Goal: Task Accomplishment & Management: Manage account settings

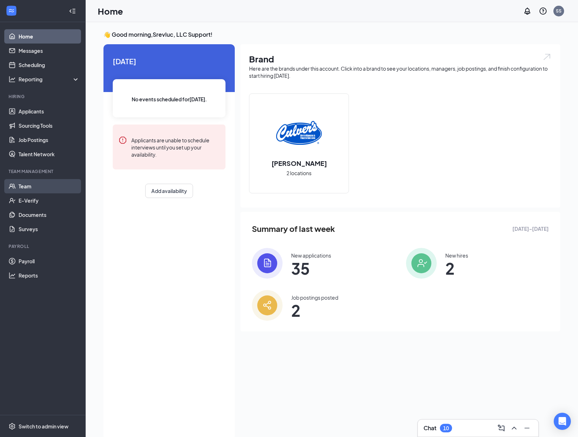
click at [35, 184] on link "Team" at bounding box center [49, 186] width 61 height 14
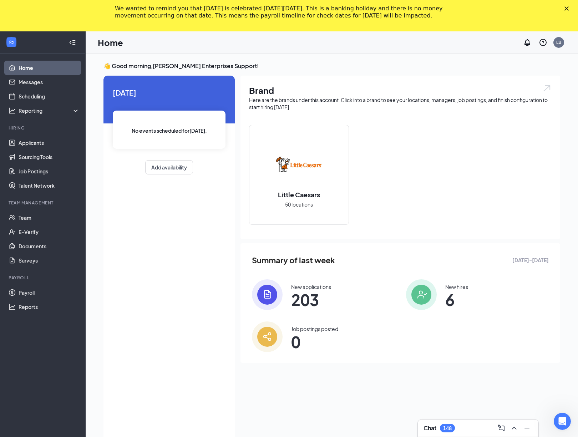
scroll to position [46, 0]
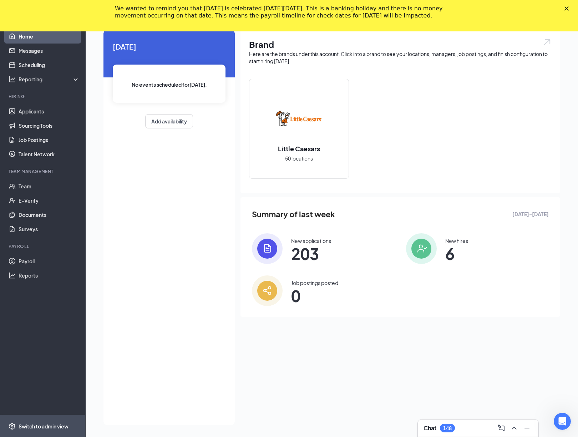
click at [39, 426] on div "Switch to admin view" at bounding box center [44, 426] width 50 height 7
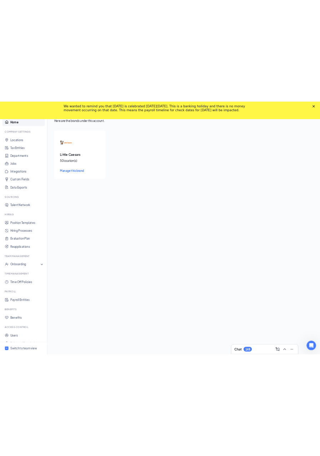
scroll to position [11, 0]
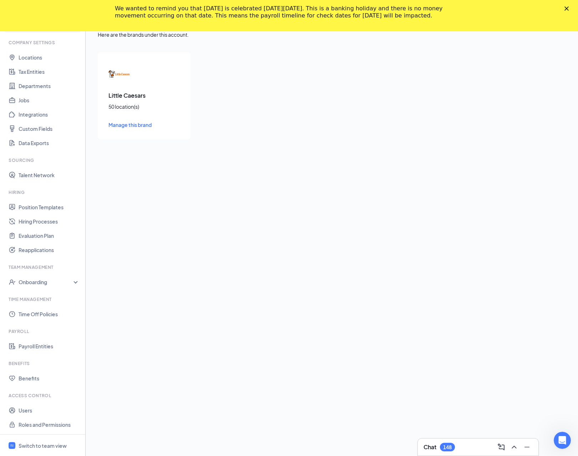
click at [36, 370] on li "Benefits Benefits" at bounding box center [42, 373] width 85 height 25
click at [36, 374] on link "Benefits" at bounding box center [49, 378] width 61 height 14
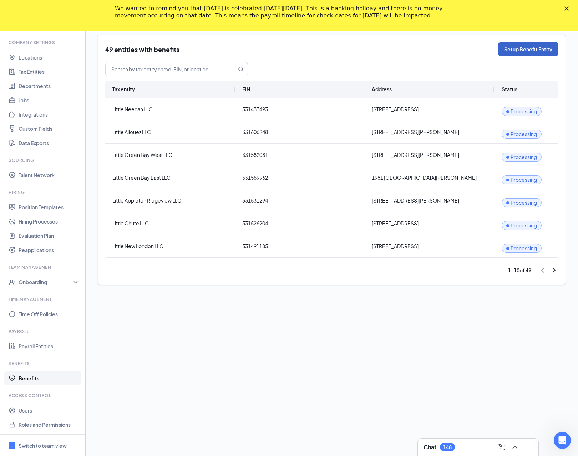
click at [503, 50] on button "Setup Benefit Entity" at bounding box center [528, 49] width 60 height 14
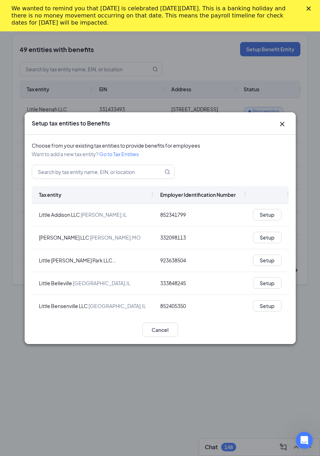
click at [309, 7] on icon "Close" at bounding box center [308, 8] width 4 height 4
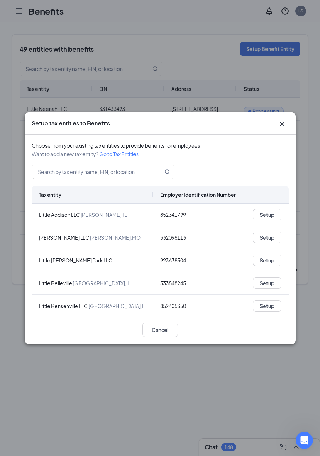
click at [284, 124] on icon "Cross" at bounding box center [282, 124] width 9 height 9
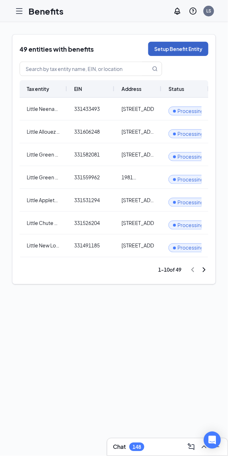
click at [176, 48] on button "Setup Benefit Entity" at bounding box center [178, 49] width 60 height 14
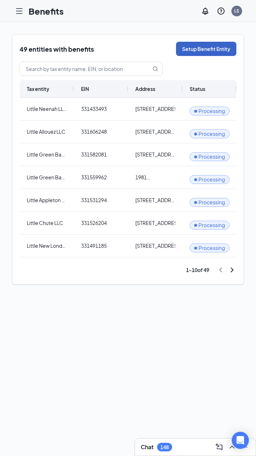
click at [219, 51] on button "Setup Benefit Entity" at bounding box center [206, 49] width 60 height 14
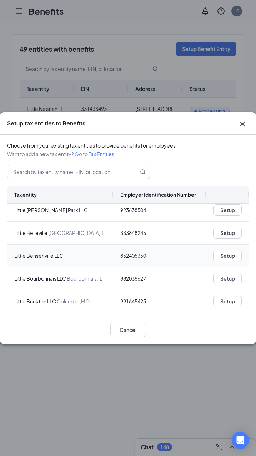
scroll to position [51, 0]
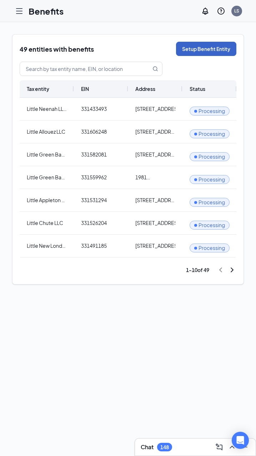
click at [204, 47] on button "Setup Benefit Entity" at bounding box center [206, 49] width 60 height 14
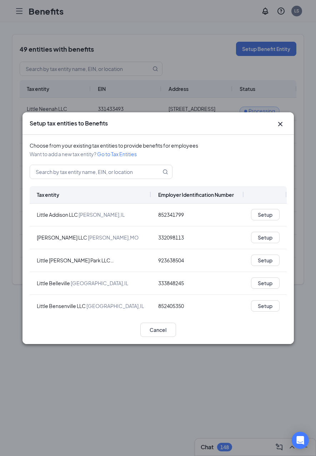
click at [255, 123] on icon "Cross" at bounding box center [280, 124] width 4 height 4
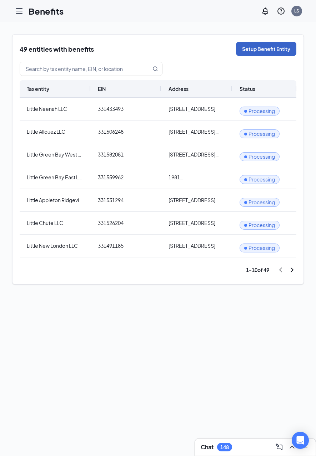
click at [255, 48] on button "Setup Benefit Entity" at bounding box center [266, 49] width 60 height 14
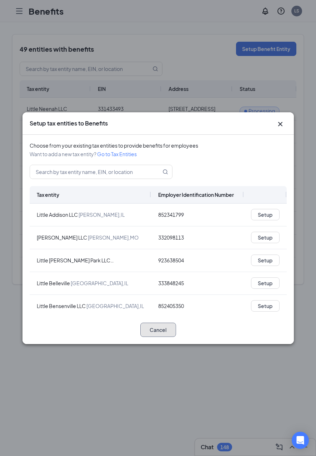
drag, startPoint x: 151, startPoint y: 331, endPoint x: 103, endPoint y: 328, distance: 48.3
click at [103, 328] on div "Cancel" at bounding box center [158, 330] width 257 height 14
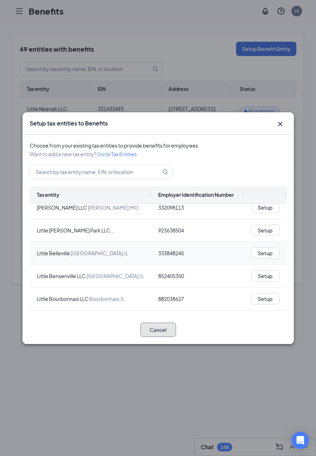
scroll to position [32, 0]
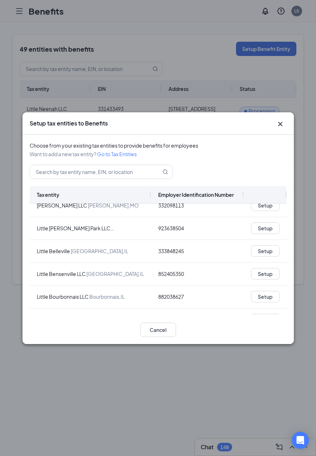
click at [255, 108] on div "Setup tax entities to Benefits Choose from your existing tax entities to provid…" at bounding box center [158, 228] width 316 height 456
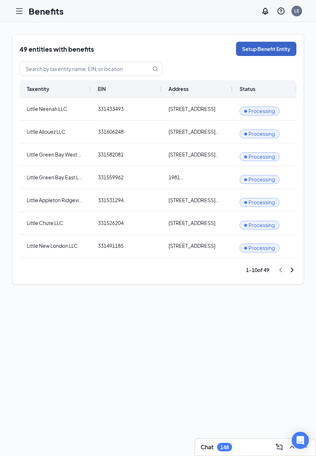
click at [255, 51] on button "Setup Benefit Entity" at bounding box center [266, 49] width 60 height 14
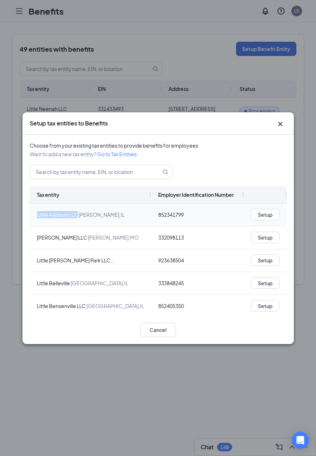
drag, startPoint x: 35, startPoint y: 213, endPoint x: 78, endPoint y: 217, distance: 43.3
click at [78, 217] on div "Little Addison LLC [GEOGRAPHIC_DATA] , [GEOGRAPHIC_DATA]" at bounding box center [90, 215] width 121 height 22
copy div "Little Addison LLC"
click at [212, 77] on div "Setup tax entities to Benefits Choose from your existing tax entities to provid…" at bounding box center [158, 228] width 316 height 456
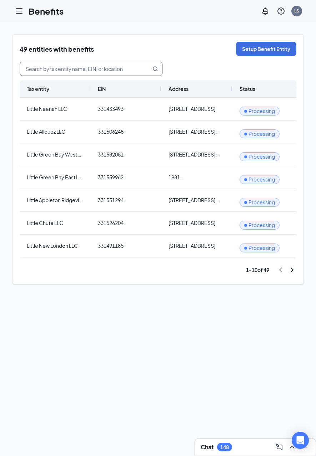
click at [103, 66] on input "text" at bounding box center [81, 69] width 122 height 14
paste input "Little Addison LLC"
type input "Little Addison LLC"
drag, startPoint x: 67, startPoint y: 109, endPoint x: 25, endPoint y: 109, distance: 42.1
click at [25, 109] on div "Little Neenah LLC" at bounding box center [55, 109] width 71 height 22
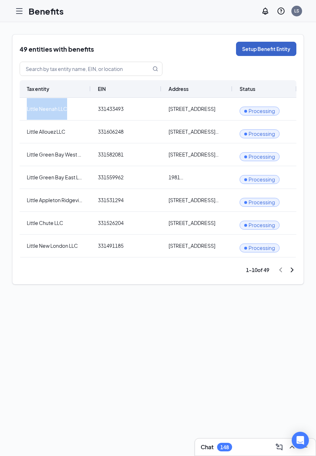
click at [253, 48] on button "Setup Benefit Entity" at bounding box center [266, 49] width 60 height 14
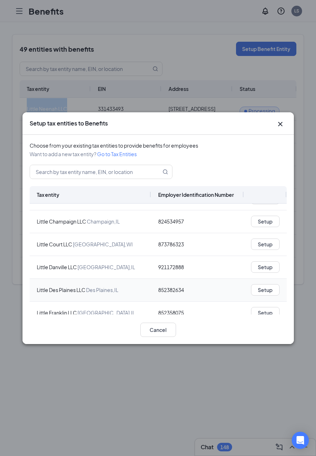
scroll to position [0, 0]
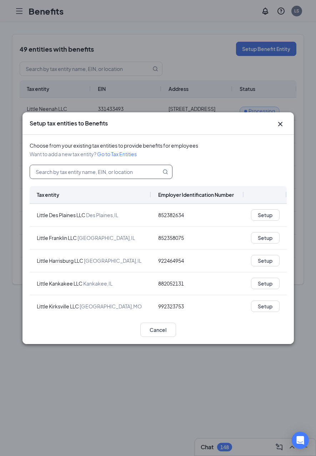
click at [75, 171] on input "text" at bounding box center [91, 172] width 122 height 14
paste input "Little Addison LLC"
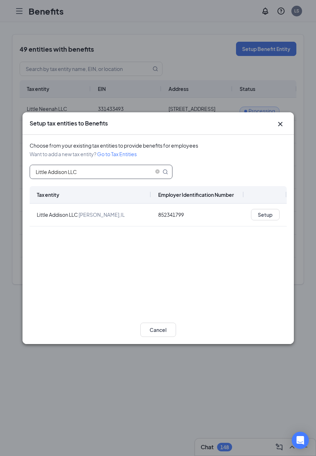
click at [55, 178] on input "Little Addison LLC" at bounding box center [91, 172] width 122 height 14
drag, startPoint x: 49, startPoint y: 173, endPoint x: 200, endPoint y: 169, distance: 151.3
click at [194, 169] on div "Little Addison LLC" at bounding box center [158, 172] width 257 height 14
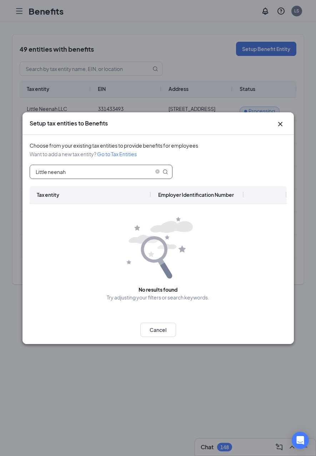
type input "Little neenah"
click at [255, 124] on icon "Cross" at bounding box center [280, 124] width 4 height 4
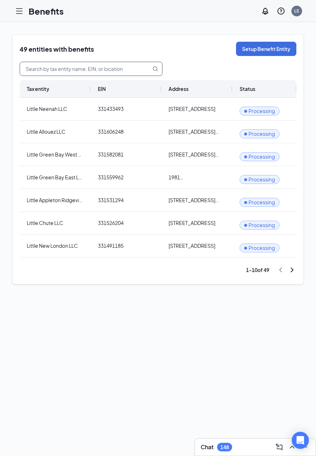
click at [61, 70] on input "text" at bounding box center [81, 69] width 122 height 14
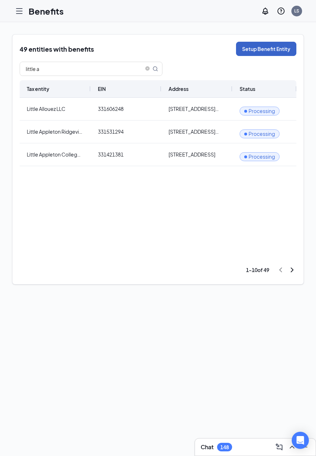
click at [255, 47] on button "Setup Benefit Entity" at bounding box center [266, 49] width 60 height 14
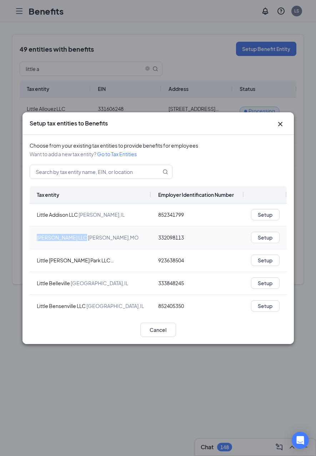
drag, startPoint x: 35, startPoint y: 238, endPoint x: 74, endPoint y: 239, distance: 38.9
click at [74, 239] on div "[PERSON_NAME] LLC Arnold , [GEOGRAPHIC_DATA]" at bounding box center [90, 238] width 121 height 22
copy div "[PERSON_NAME] LLC"
click at [92, 64] on div "Setup tax entities to Benefits Choose from your existing tax entities to provid…" at bounding box center [158, 228] width 316 height 456
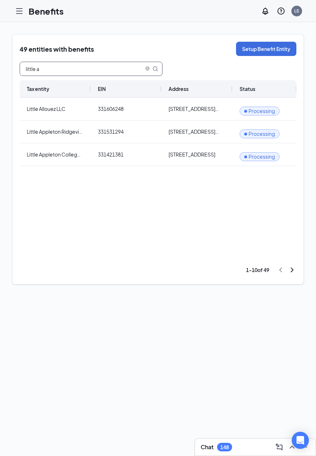
click at [85, 73] on input "little a" at bounding box center [81, 69] width 122 height 14
paste input "[PERSON_NAME] LLC"
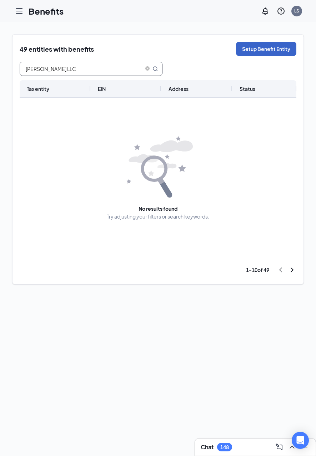
click at [246, 52] on button "Setup Benefit Entity" at bounding box center [266, 49] width 60 height 14
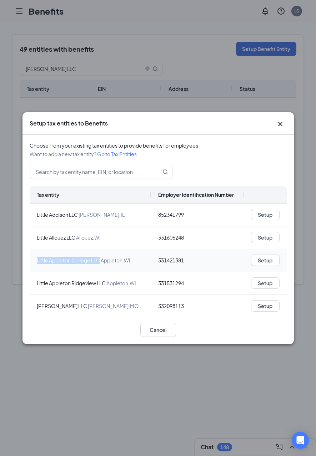
drag, startPoint x: 35, startPoint y: 260, endPoint x: 100, endPoint y: 261, distance: 65.6
click at [100, 261] on div "Little Appleton College LLC [GEOGRAPHIC_DATA] , [GEOGRAPHIC_DATA]" at bounding box center [90, 260] width 121 height 22
copy div "Little Appleton College LLC"
click at [88, 86] on div "Setup tax entities to Benefits Choose from your existing tax entities to provid…" at bounding box center [158, 228] width 316 height 456
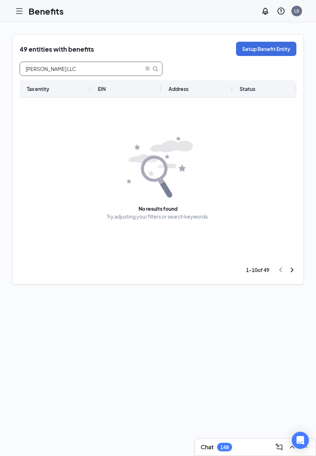
click at [86, 71] on input "[PERSON_NAME] LLC" at bounding box center [81, 69] width 122 height 14
paste input "[GEOGRAPHIC_DATA]"
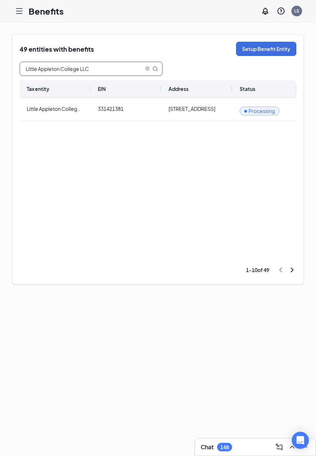
type input "Little Appleton College LLC"
drag, startPoint x: 89, startPoint y: 87, endPoint x: 110, endPoint y: 88, distance: 21.1
click at [110, 88] on div at bounding box center [111, 88] width 3 height 17
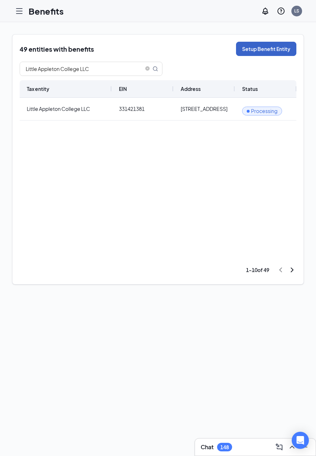
click at [245, 45] on button "Setup Benefit Entity" at bounding box center [266, 49] width 60 height 14
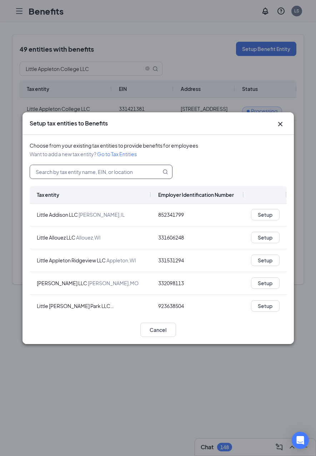
click at [78, 175] on input "text" at bounding box center [91, 172] width 122 height 14
paste input "Little Appleton College LLC"
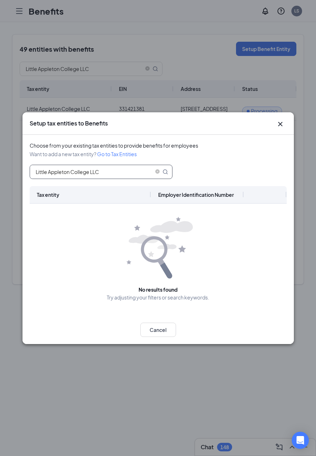
drag, startPoint x: 70, startPoint y: 172, endPoint x: 148, endPoint y: 174, distance: 78.9
click at [148, 174] on input "Little Appleton College LLC" at bounding box center [91, 172] width 122 height 14
type input "Little Appleton"
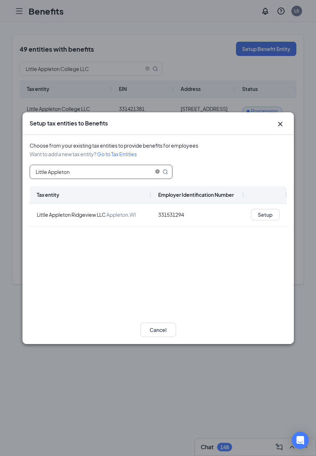
click at [159, 172] on icon "close-circle" at bounding box center [157, 171] width 4 height 4
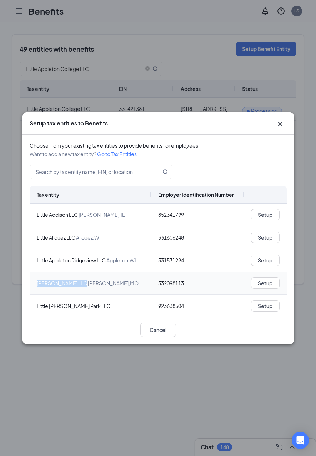
drag, startPoint x: 37, startPoint y: 284, endPoint x: 73, endPoint y: 285, distance: 36.4
click at [73, 285] on div "[PERSON_NAME] LLC Arnold , [GEOGRAPHIC_DATA]" at bounding box center [88, 283] width 102 height 7
copy div "[PERSON_NAME] LLC"
click at [120, 86] on div "Setup tax entities to Benefits Choose from your existing tax entities to provid…" at bounding box center [158, 228] width 316 height 456
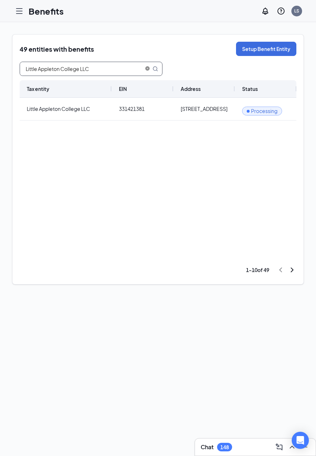
click at [147, 70] on icon "close-circle" at bounding box center [147, 68] width 4 height 4
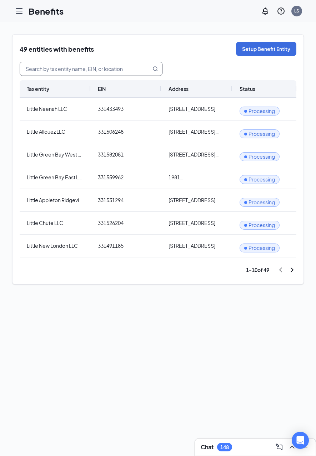
click at [126, 70] on input "text" at bounding box center [81, 69] width 122 height 14
paste input "[PERSON_NAME] LLC"
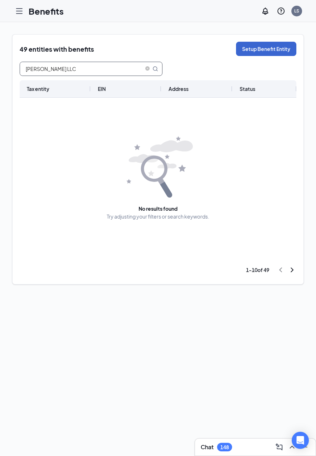
type input "[PERSON_NAME] LLC"
click at [248, 51] on button "Setup Benefit Entity" at bounding box center [266, 49] width 60 height 14
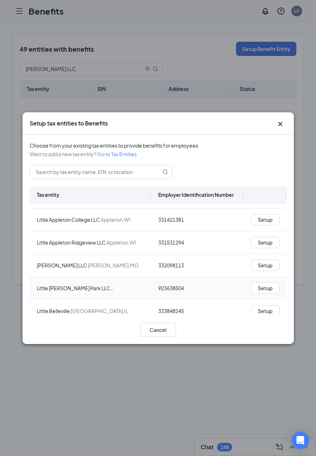
scroll to position [49, 0]
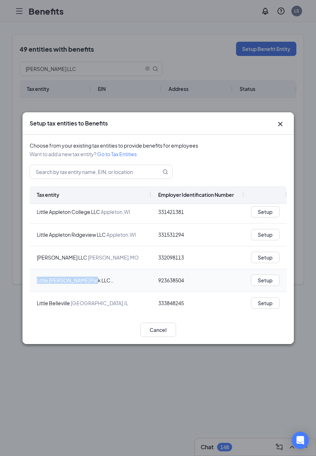
drag, startPoint x: 37, startPoint y: 281, endPoint x: 86, endPoint y: 284, distance: 49.3
click at [86, 283] on div "Little [PERSON_NAME] Park LLC [GEOGRAPHIC_DATA] , [GEOGRAPHIC_DATA]" at bounding box center [90, 280] width 107 height 7
copy div "Little [PERSON_NAME] Park LLC"
click at [103, 102] on div "Setup tax entities to Benefits Choose from your existing tax entities to provid…" at bounding box center [158, 228] width 316 height 456
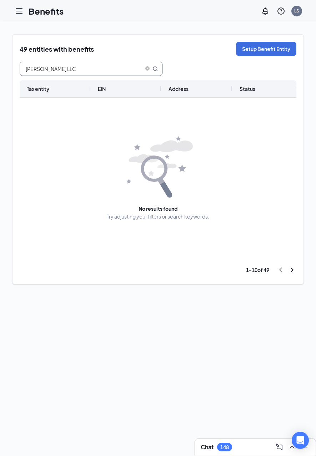
click at [151, 67] on span at bounding box center [151, 69] width 14 height 14
click at [147, 69] on icon "close-circle" at bounding box center [147, 68] width 4 height 4
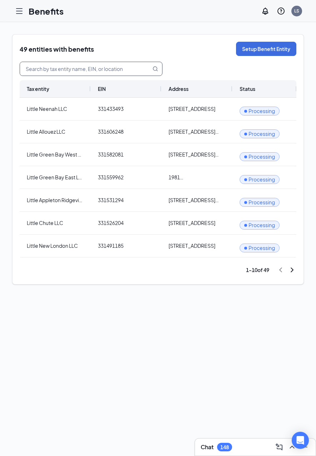
click at [127, 69] on input "text" at bounding box center [81, 69] width 122 height 14
paste input "Little [PERSON_NAME] Park LLC"
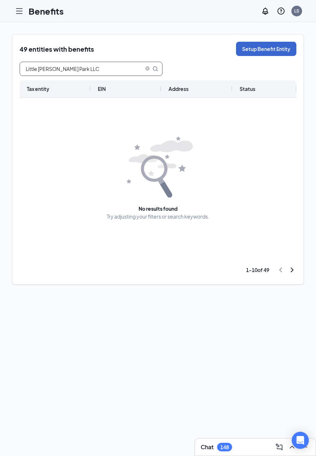
type input "Little [PERSON_NAME] Park LLC"
click at [241, 48] on button "Setup Benefit Entity" at bounding box center [266, 49] width 60 height 14
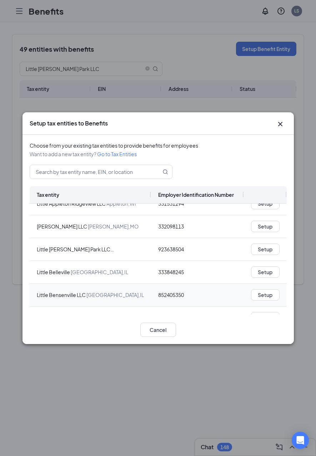
scroll to position [70, 0]
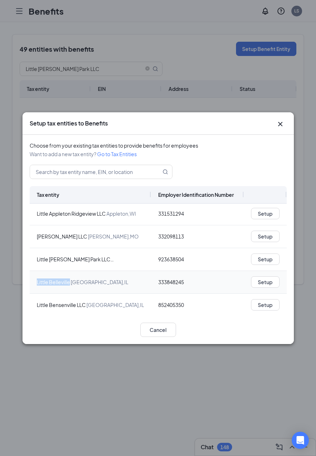
drag, startPoint x: 36, startPoint y: 282, endPoint x: 70, endPoint y: 284, distance: 34.0
click at [70, 284] on div "[GEOGRAPHIC_DATA] , [GEOGRAPHIC_DATA]" at bounding box center [90, 282] width 121 height 22
copy div "Little Belleville"
click at [122, 66] on div "Setup tax entities to Benefits Choose from your existing tax entities to provid…" at bounding box center [158, 228] width 316 height 456
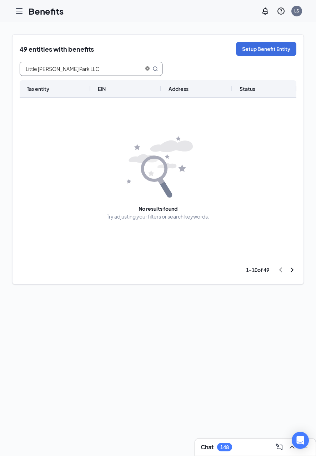
click at [146, 71] on span at bounding box center [147, 69] width 4 height 7
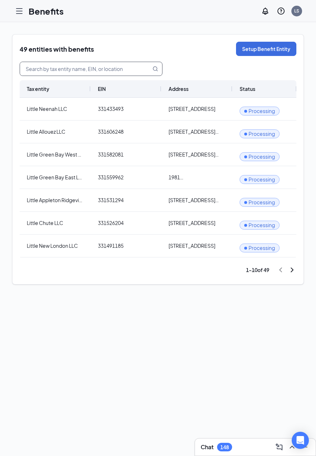
paste input "Little Belleville"
type input "Little Belleville"
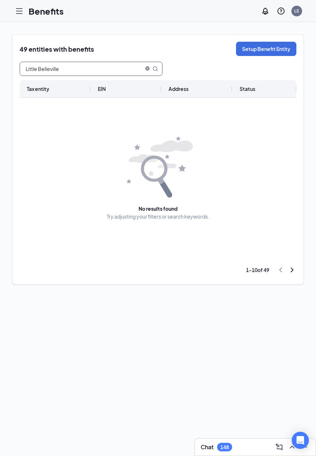
click at [148, 71] on icon "close-circle" at bounding box center [147, 68] width 4 height 4
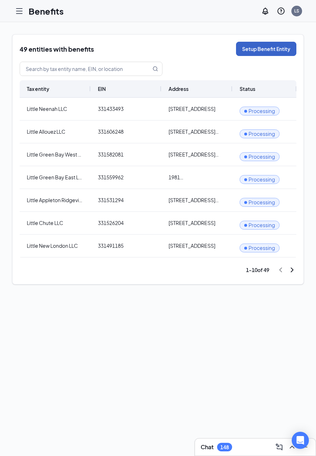
click at [255, 53] on button "Setup Benefit Entity" at bounding box center [266, 49] width 60 height 14
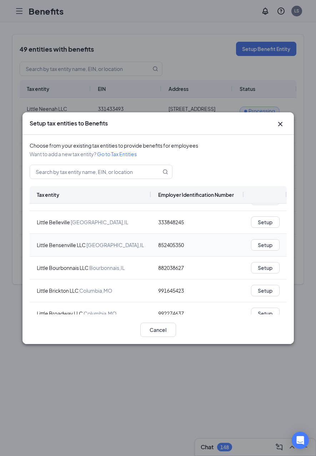
scroll to position [70, 0]
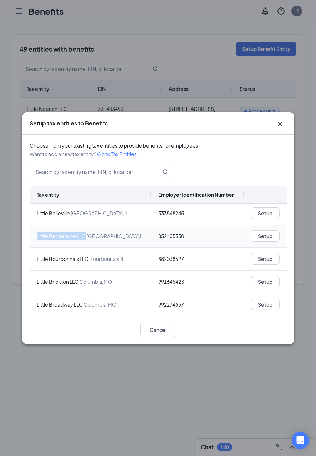
drag, startPoint x: 36, startPoint y: 236, endPoint x: 85, endPoint y: 237, distance: 48.5
click at [85, 237] on div "Little Bensenville LLC [GEOGRAPHIC_DATA] , [GEOGRAPHIC_DATA]" at bounding box center [90, 236] width 107 height 7
copy div "Little Bensenville LLC"
click at [85, 71] on div "Setup tax entities to Benefits Choose from your existing tax entities to provid…" at bounding box center [158, 228] width 316 height 456
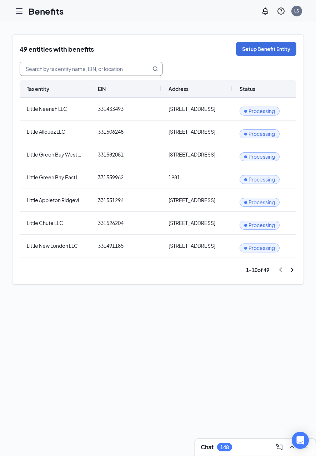
click at [89, 71] on input "text" at bounding box center [81, 69] width 122 height 14
paste input "Little Bensenville LLC"
type input "Little Bensenville LLC"
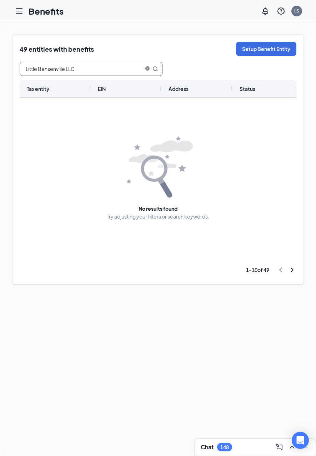
click at [147, 71] on icon "close-circle" at bounding box center [147, 68] width 4 height 4
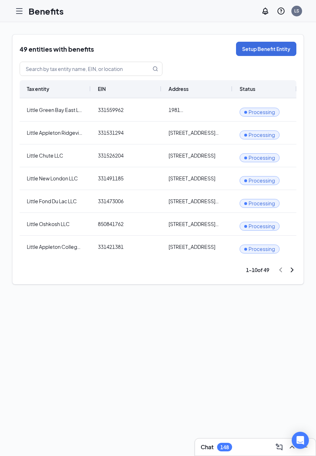
click at [255, 271] on icon "ChevronRight" at bounding box center [292, 270] width 9 height 9
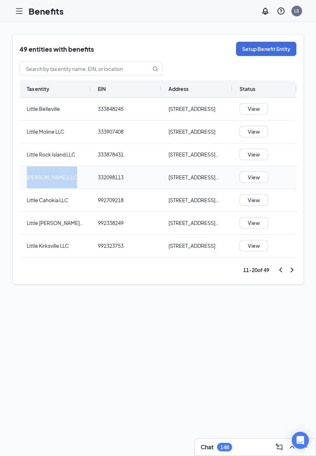
drag, startPoint x: 25, startPoint y: 177, endPoint x: 72, endPoint y: 177, distance: 46.4
click at [72, 177] on div "[PERSON_NAME] LLC" at bounding box center [55, 177] width 71 height 22
copy span "[PERSON_NAME] LLC"
click at [255, 50] on button "Setup Benefit Entity" at bounding box center [266, 49] width 60 height 14
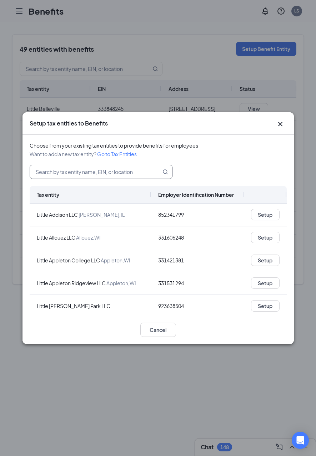
click at [71, 178] on input "text" at bounding box center [91, 172] width 122 height 14
paste input "[PERSON_NAME] LLC"
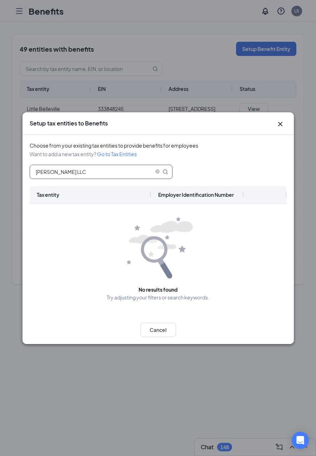
drag, startPoint x: 64, startPoint y: 174, endPoint x: 125, endPoint y: 174, distance: 60.7
click at [121, 174] on input "[PERSON_NAME] LLC" at bounding box center [91, 172] width 122 height 14
type input "[PERSON_NAME]"
click at [157, 173] on icon "close-circle" at bounding box center [157, 171] width 4 height 4
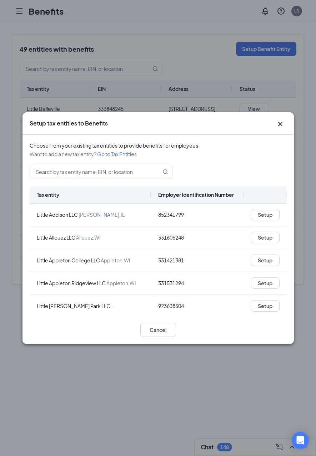
click at [106, 95] on div "Setup tax entities to Benefits Choose from your existing tax entities to provid…" at bounding box center [158, 228] width 316 height 456
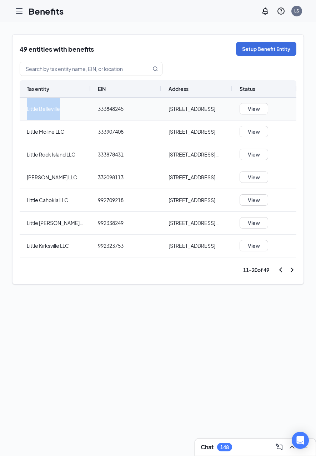
drag, startPoint x: 24, startPoint y: 108, endPoint x: 77, endPoint y: 108, distance: 53.2
click at [77, 108] on div "Little Belleville" at bounding box center [55, 109] width 71 height 22
copy span "Little Belleville"
click at [255, 45] on button "Setup Benefit Entity" at bounding box center [266, 49] width 60 height 14
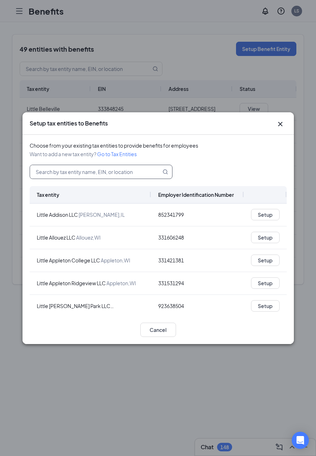
click at [73, 178] on input "text" at bounding box center [91, 172] width 122 height 14
paste input "Little Belleville"
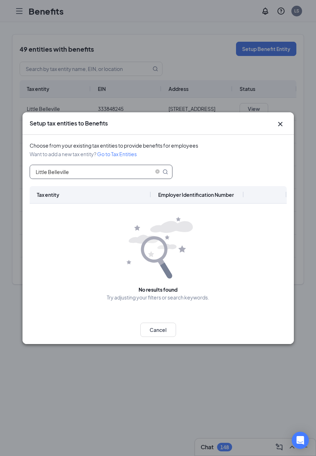
drag, startPoint x: 48, startPoint y: 173, endPoint x: 7, endPoint y: 173, distance: 40.7
click at [10, 173] on div "Setup tax entities to Benefits Choose from your existing tax entities to provid…" at bounding box center [158, 228] width 316 height 456
type input "[GEOGRAPHIC_DATA]"
click at [156, 172] on icon "close-circle" at bounding box center [157, 171] width 4 height 4
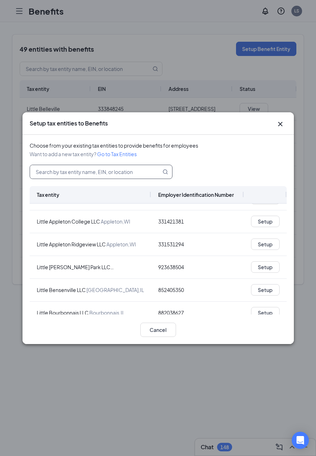
click at [147, 100] on div "Setup tax entities to Benefits Choose from your existing tax entities to provid…" at bounding box center [158, 228] width 316 height 456
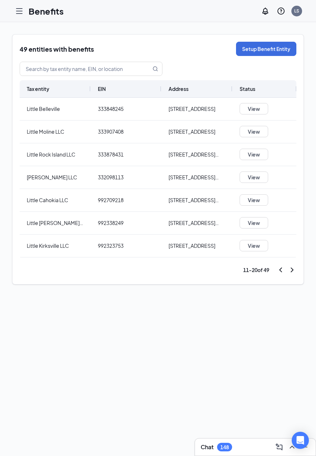
click at [151, 86] on div "EIN" at bounding box center [126, 88] width 56 height 17
click at [110, 90] on div "EIN" at bounding box center [126, 88] width 56 height 17
click at [105, 89] on span "EIN" at bounding box center [102, 89] width 8 height 6
click at [132, 90] on div "EIN" at bounding box center [126, 88] width 56 height 17
drag, startPoint x: 160, startPoint y: 87, endPoint x: 135, endPoint y: 87, distance: 25.3
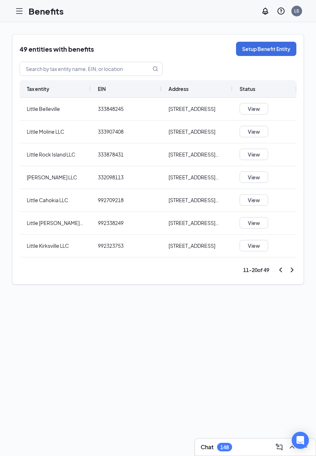
click at [159, 87] on div at bounding box center [160, 88] width 3 height 17
click at [125, 87] on div "EIN" at bounding box center [125, 88] width 54 height 17
click at [105, 90] on span "EIN" at bounding box center [102, 89] width 8 height 6
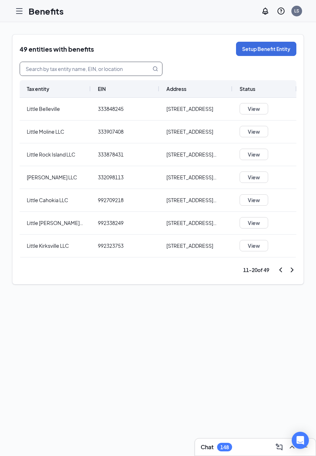
click at [110, 73] on input "text" at bounding box center [81, 69] width 122 height 14
click at [109, 92] on div "EIN" at bounding box center [125, 88] width 54 height 17
click at [120, 92] on div "EIN" at bounding box center [125, 88] width 54 height 17
click at [121, 92] on div "EIN" at bounding box center [125, 88] width 54 height 17
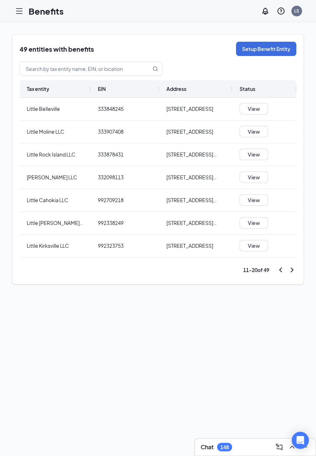
click at [131, 87] on div "EIN" at bounding box center [125, 88] width 54 height 17
drag, startPoint x: 97, startPoint y: 109, endPoint x: 127, endPoint y: 110, distance: 30.0
click at [127, 110] on span "333848245" at bounding box center [125, 109] width 54 height 22
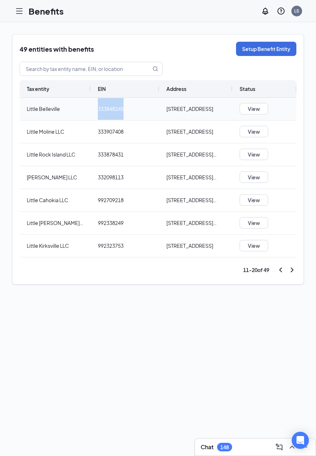
copy span "333848245"
click at [82, 73] on input "text" at bounding box center [81, 69] width 122 height 14
paste input "333848245"
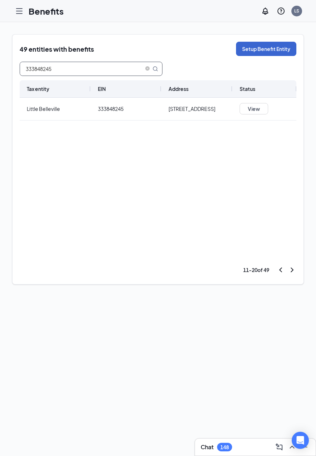
type input "333848245"
click at [255, 44] on button "Setup Benefit Entity" at bounding box center [266, 49] width 60 height 14
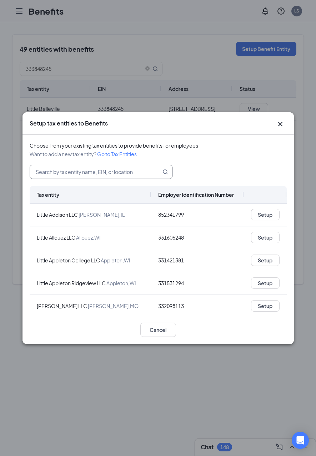
click at [94, 169] on input "text" at bounding box center [91, 172] width 122 height 14
paste input "333848245"
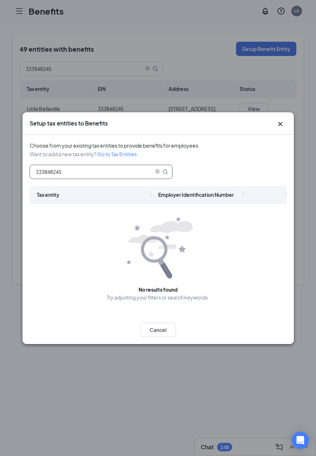
type input "333848245"
click at [126, 88] on div "Setup tax entities to Benefits Choose from your existing tax entities to provid…" at bounding box center [158, 228] width 316 height 456
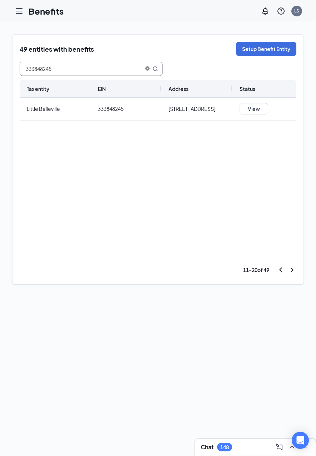
click at [148, 67] on icon "close-circle" at bounding box center [147, 68] width 4 height 4
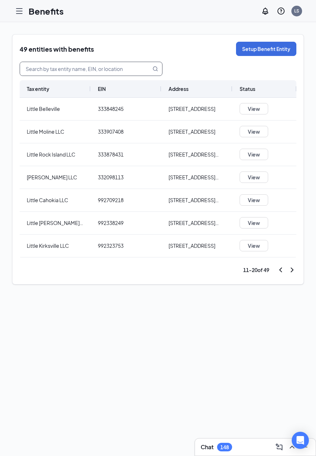
click at [255, 269] on icon "ChevronRight" at bounding box center [291, 270] width 3 height 5
drag, startPoint x: 96, startPoint y: 222, endPoint x: 126, endPoint y: 222, distance: 30.3
click at [127, 222] on div "922464954" at bounding box center [126, 223] width 71 height 22
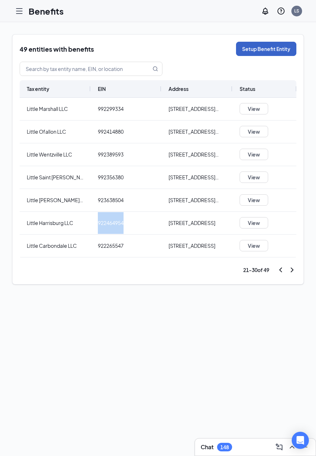
click at [255, 46] on button "Setup Benefit Entity" at bounding box center [266, 49] width 60 height 14
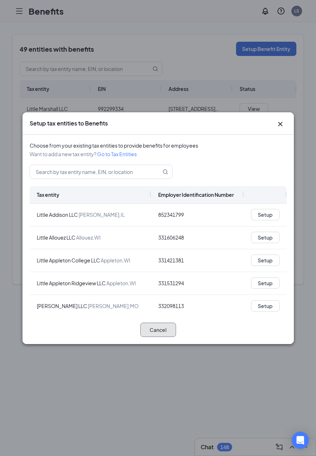
click at [167, 335] on button "Cancel" at bounding box center [158, 330] width 36 height 14
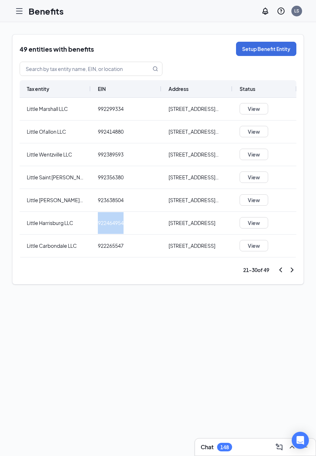
click at [255, 273] on icon "ChevronLeft" at bounding box center [280, 270] width 9 height 9
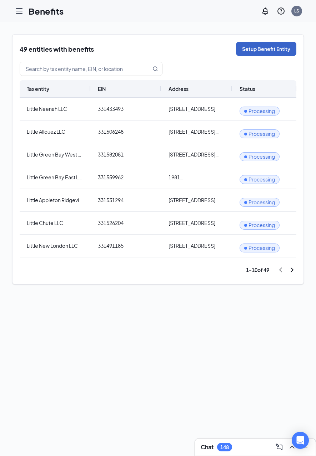
click at [255, 44] on button "Setup Benefit Entity" at bounding box center [266, 49] width 60 height 14
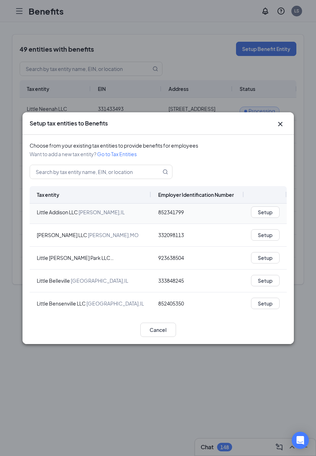
scroll to position [2, 0]
drag, startPoint x: 157, startPoint y: 234, endPoint x: 183, endPoint y: 235, distance: 25.7
click at [183, 236] on div "332098113" at bounding box center [197, 235] width 93 height 22
click at [169, 95] on div "Setup tax entities to Benefits Choose from your existing tax entities to provid…" at bounding box center [158, 228] width 316 height 456
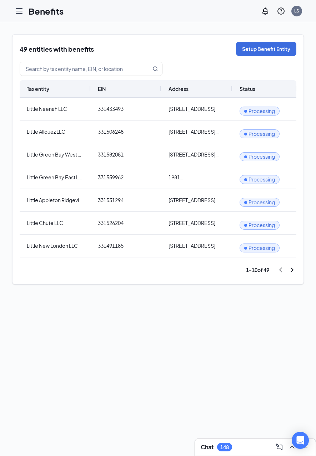
click at [255, 271] on icon "ChevronRight" at bounding box center [292, 270] width 9 height 9
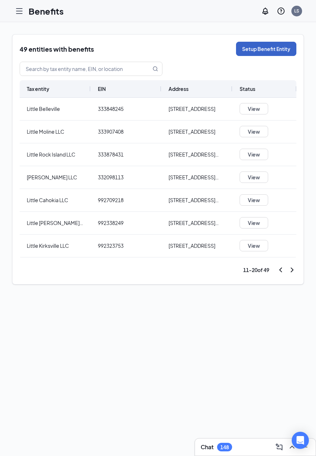
click at [251, 52] on button "Setup Benefit Entity" at bounding box center [266, 49] width 60 height 14
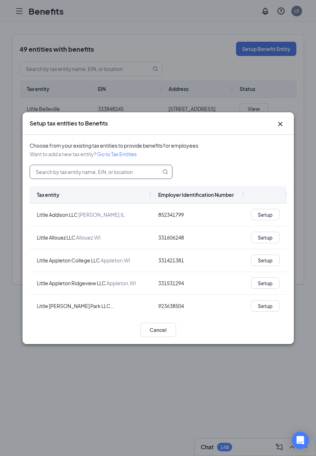
click at [65, 172] on input "text" at bounding box center [91, 172] width 122 height 14
paste input "332098113"
type input "332098113"
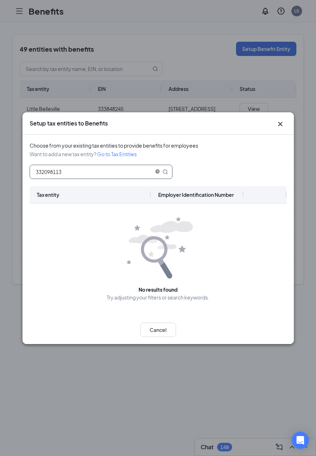
click at [158, 172] on icon "close-circle" at bounding box center [157, 171] width 4 height 4
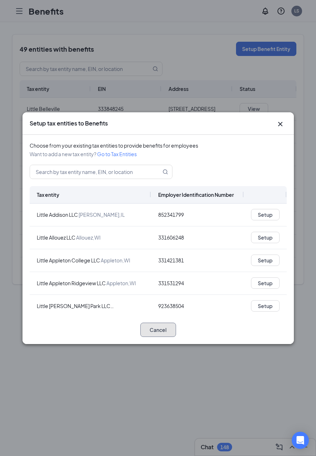
click at [166, 331] on button "Cancel" at bounding box center [158, 330] width 36 height 14
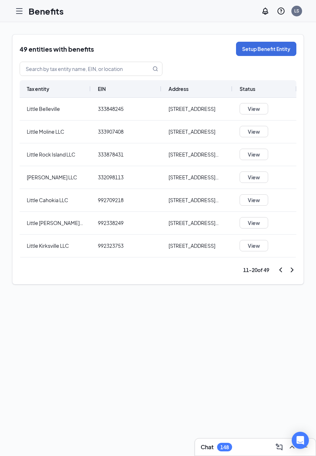
click at [255, 268] on icon "ChevronLeft" at bounding box center [280, 270] width 9 height 9
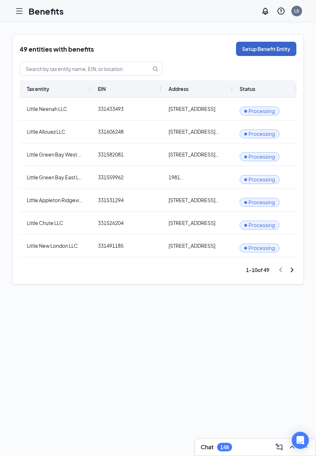
click at [246, 48] on button "Setup Benefit Entity" at bounding box center [266, 49] width 60 height 14
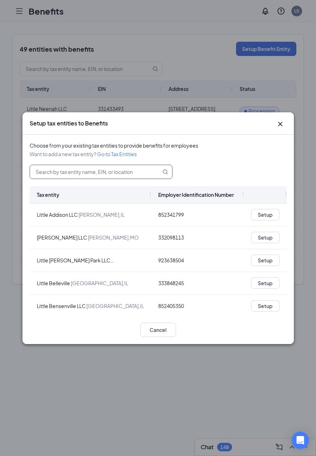
click at [94, 174] on input "text" at bounding box center [91, 172] width 122 height 14
paste input "332098113"
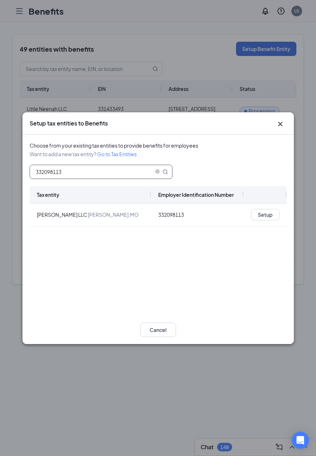
drag, startPoint x: 72, startPoint y: 174, endPoint x: 10, endPoint y: 173, distance: 62.4
click at [10, 173] on div "Setup tax entities to Benefits Choose from your existing tax entities to provid…" at bounding box center [158, 228] width 316 height 456
type input "332098113"
click at [168, 333] on button "Cancel" at bounding box center [158, 330] width 36 height 14
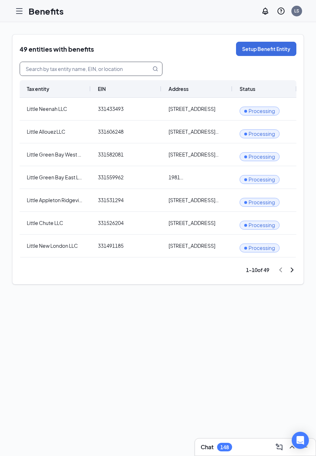
click at [93, 65] on input "text" at bounding box center [81, 69] width 122 height 14
paste input "332098113"
type input "332098113"
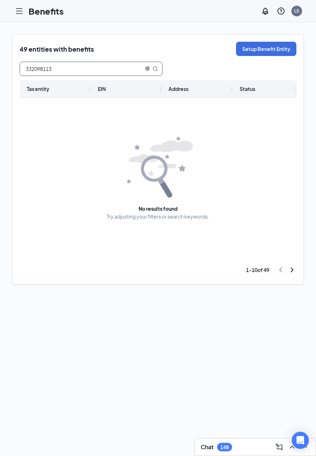
click at [148, 68] on icon "close-circle" at bounding box center [147, 68] width 4 height 4
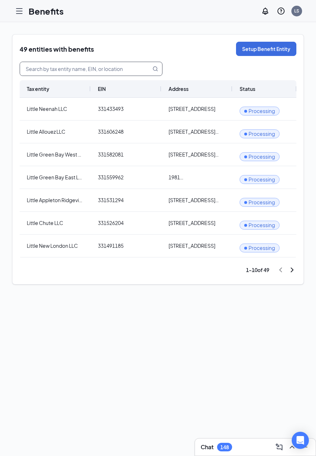
click at [255, 267] on icon "ChevronRight" at bounding box center [292, 270] width 9 height 9
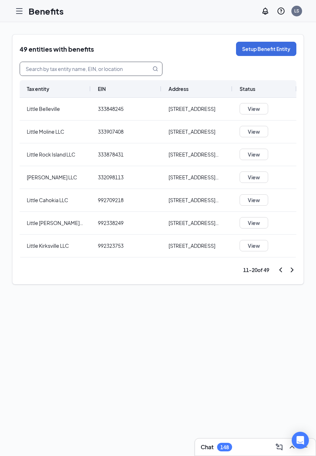
click at [67, 66] on input "text" at bounding box center [81, 69] width 122 height 14
paste input "332098113"
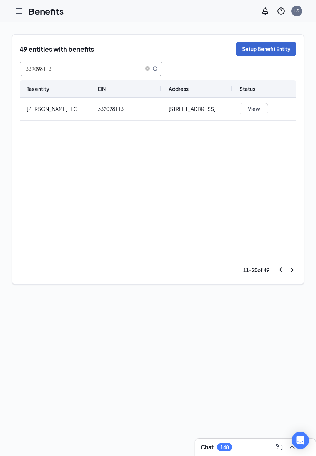
type input "332098113"
click at [255, 51] on button "Setup Benefit Entity" at bounding box center [266, 49] width 60 height 14
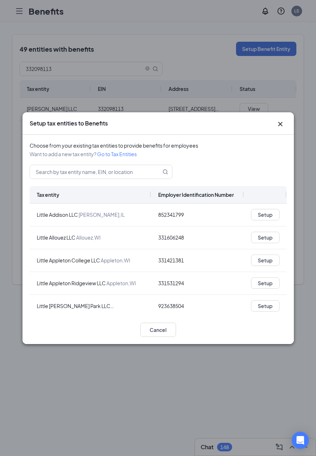
click at [191, 79] on div "Setup tax entities to Benefits Choose from your existing tax entities to provid…" at bounding box center [158, 228] width 316 height 456
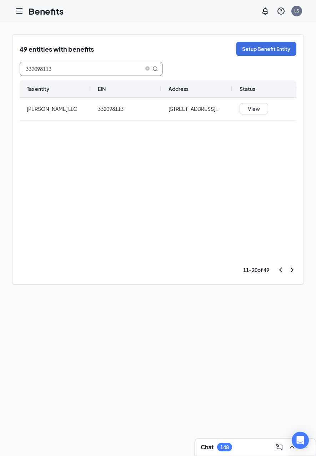
click at [144, 64] on span at bounding box center [151, 69] width 14 height 14
click at [147, 67] on icon "close-circle" at bounding box center [147, 68] width 4 height 4
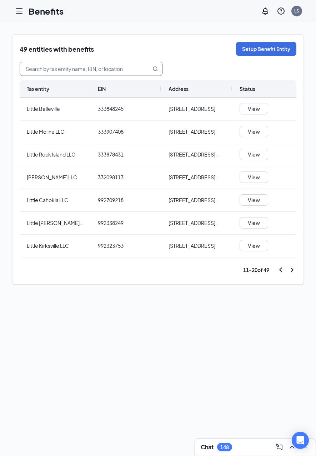
click at [255, 269] on icon "ChevronLeft" at bounding box center [280, 270] width 3 height 5
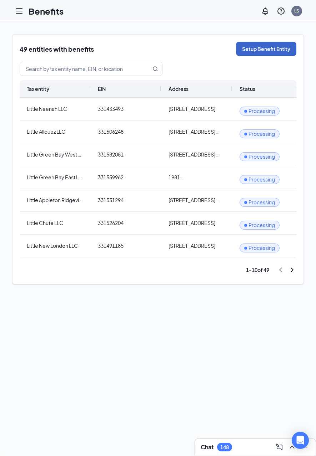
click at [249, 48] on button "Setup Benefit Entity" at bounding box center [266, 49] width 60 height 14
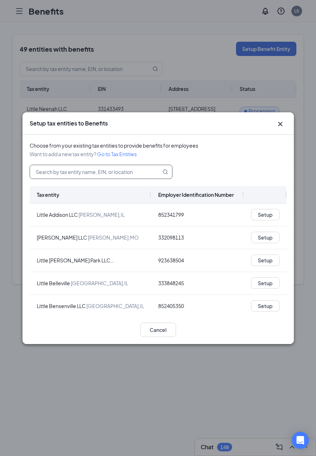
click at [101, 178] on input "text" at bounding box center [91, 172] width 122 height 14
paste input "332098113"
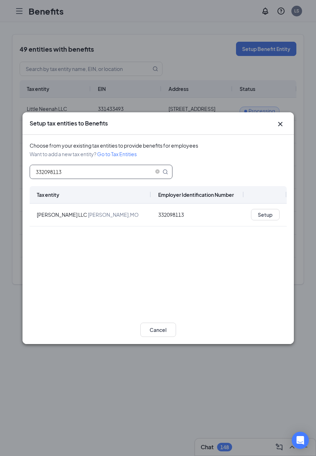
type input "332098113"
